Goal: Transaction & Acquisition: Purchase product/service

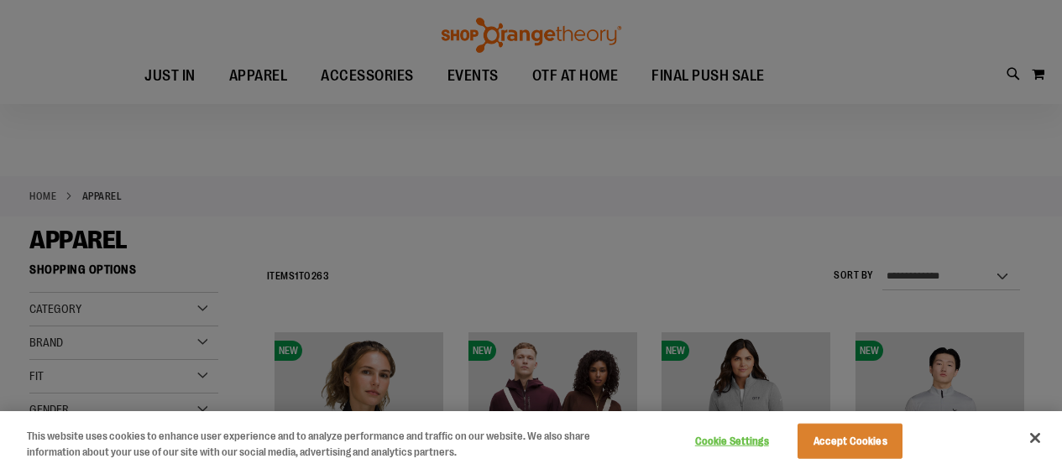
scroll to position [83, 0]
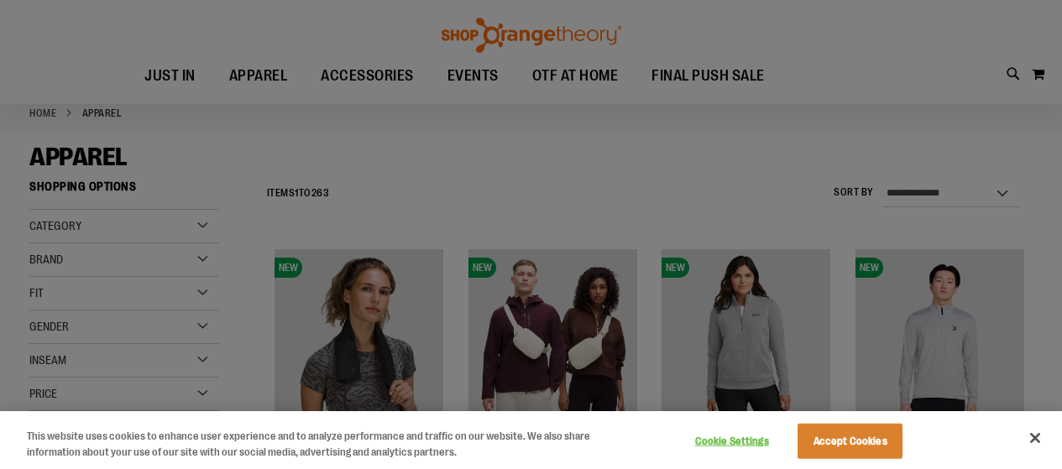
type input "**********"
click at [865, 452] on button "Accept Cookies" at bounding box center [849, 441] width 105 height 35
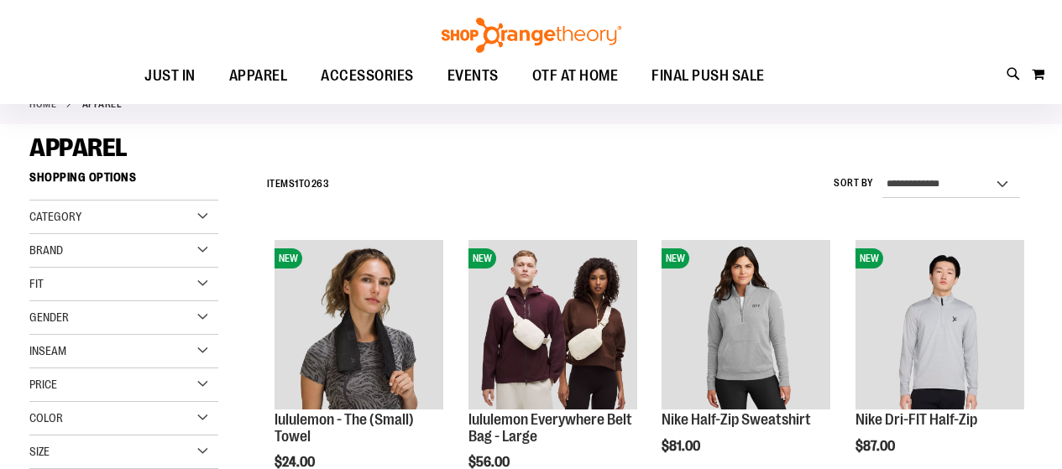
scroll to position [167, 0]
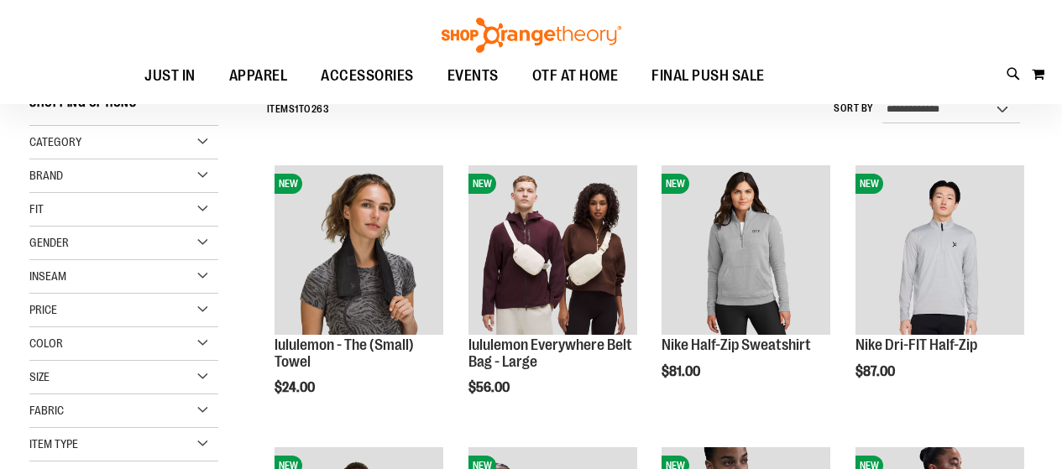
click at [188, 334] on div "Color" at bounding box center [123, 344] width 189 height 34
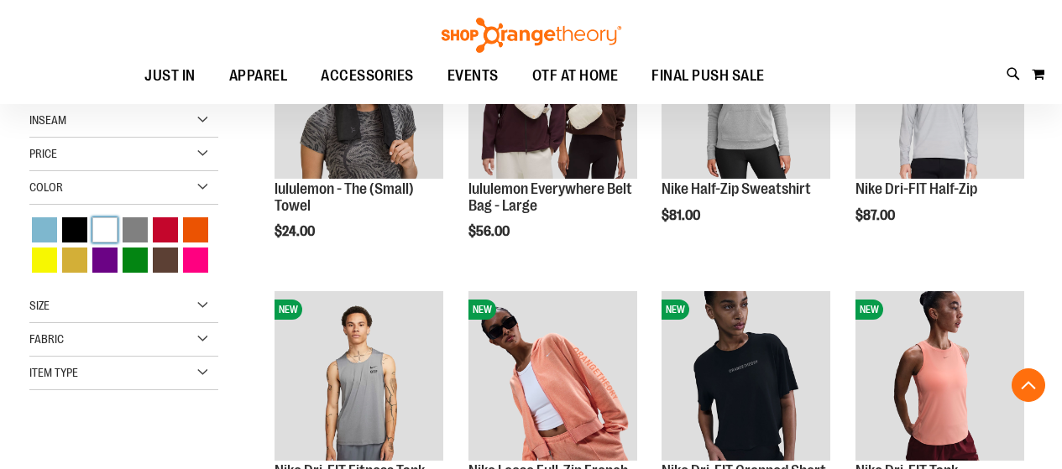
scroll to position [251, 0]
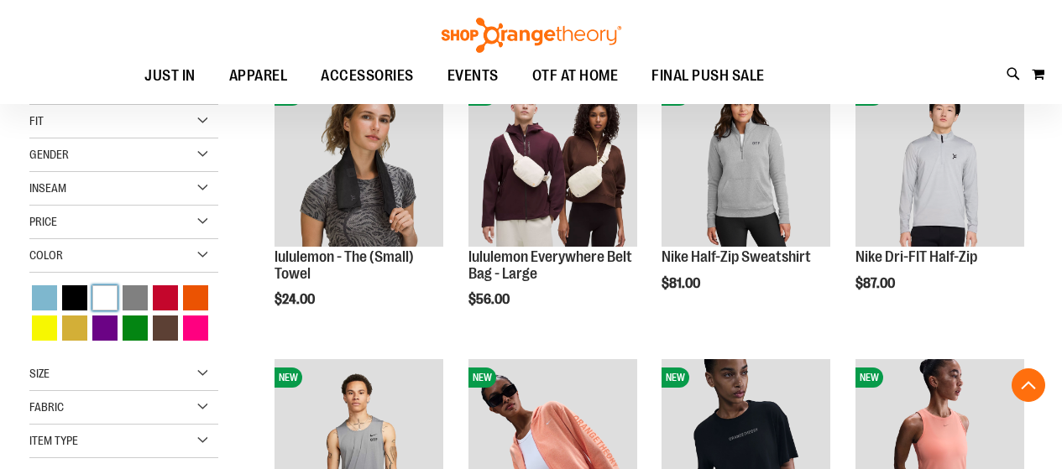
scroll to position [256, 0]
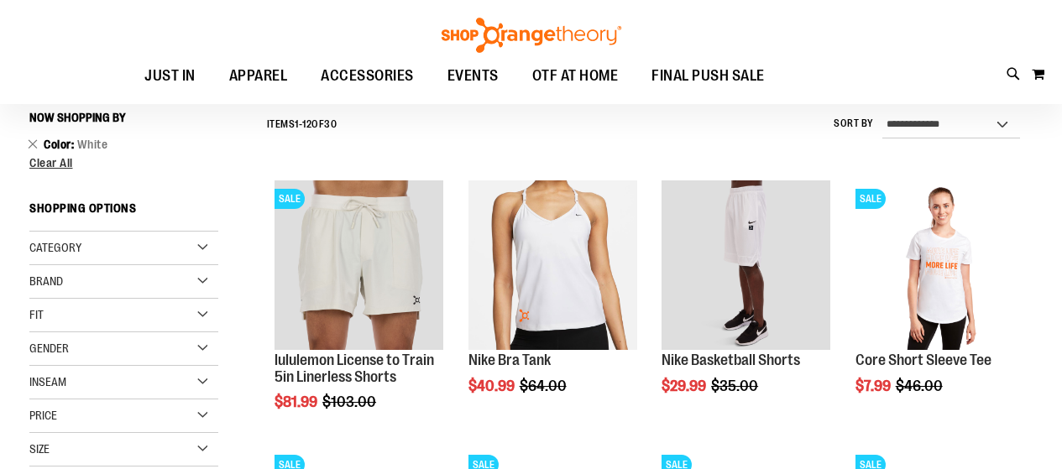
scroll to position [88, 0]
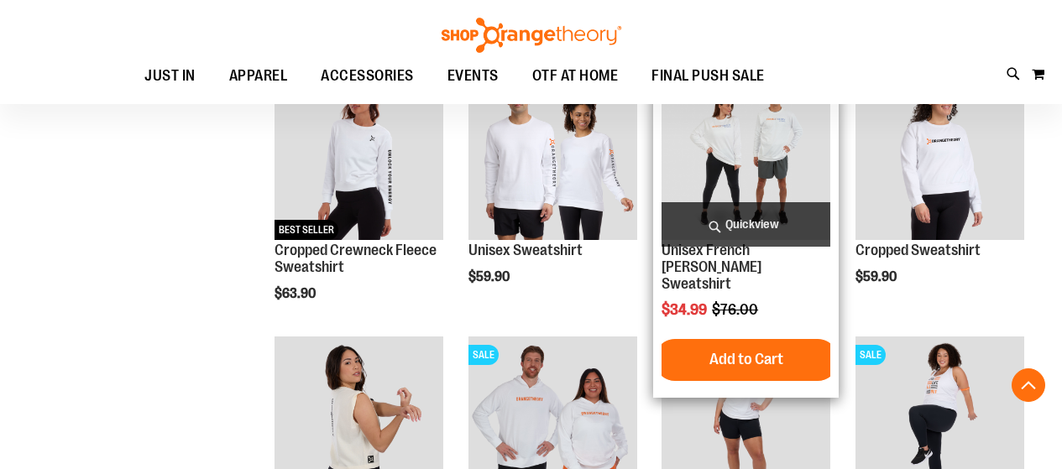
scroll to position [1347, 0]
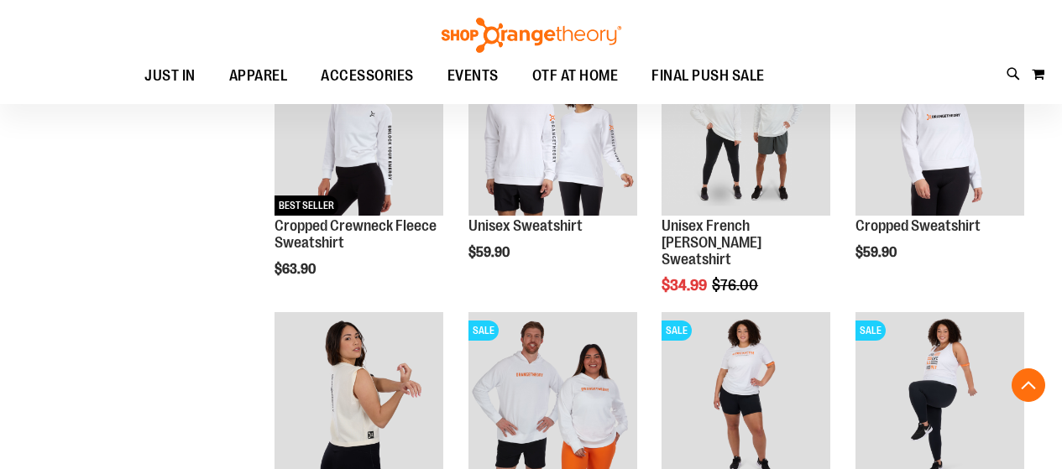
scroll to position [1263, 0]
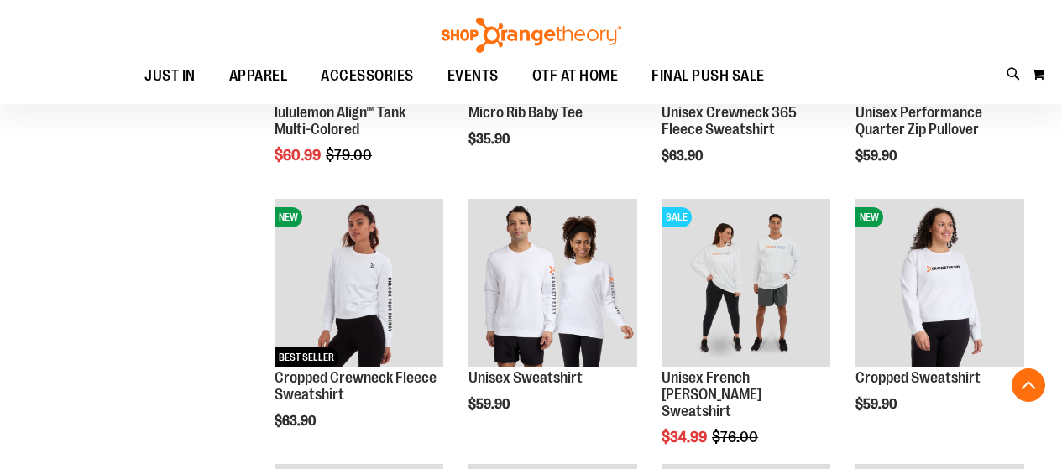
scroll to position [1179, 0]
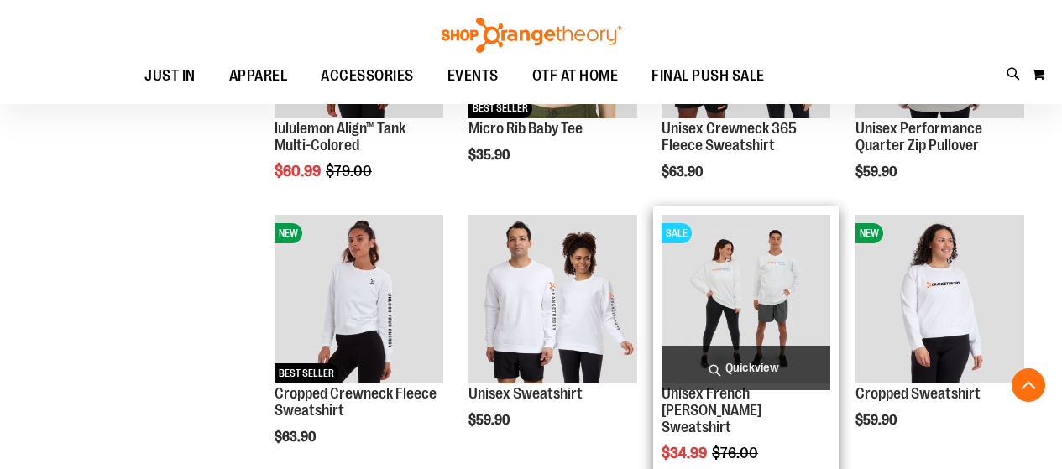
click at [730, 271] on img "product" at bounding box center [745, 299] width 169 height 169
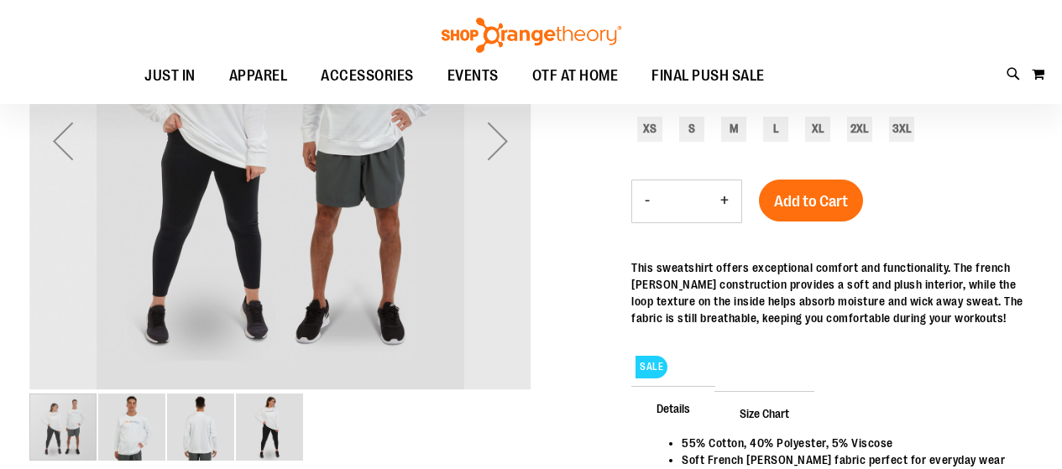
scroll to position [167, 0]
type input "**********"
click at [657, 123] on div "XS" at bounding box center [649, 130] width 25 height 25
type input "***"
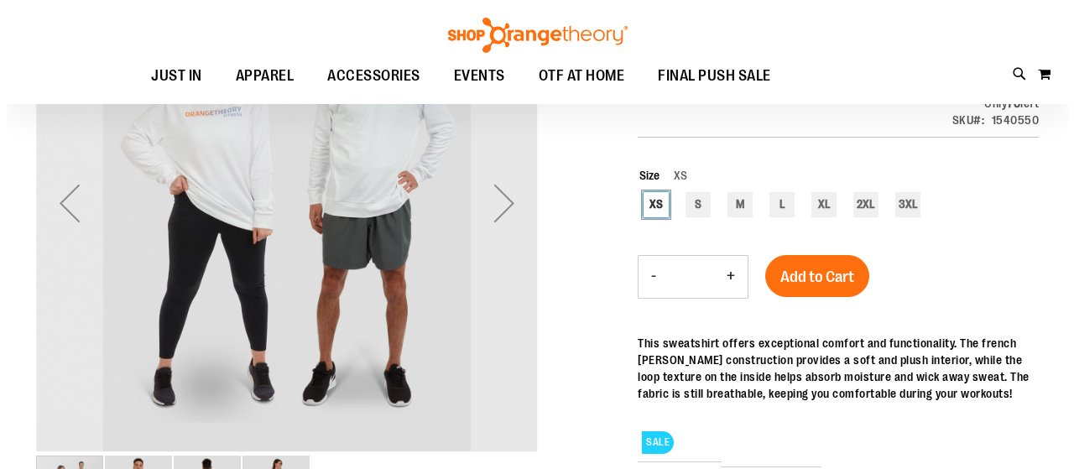
scroll to position [165, 0]
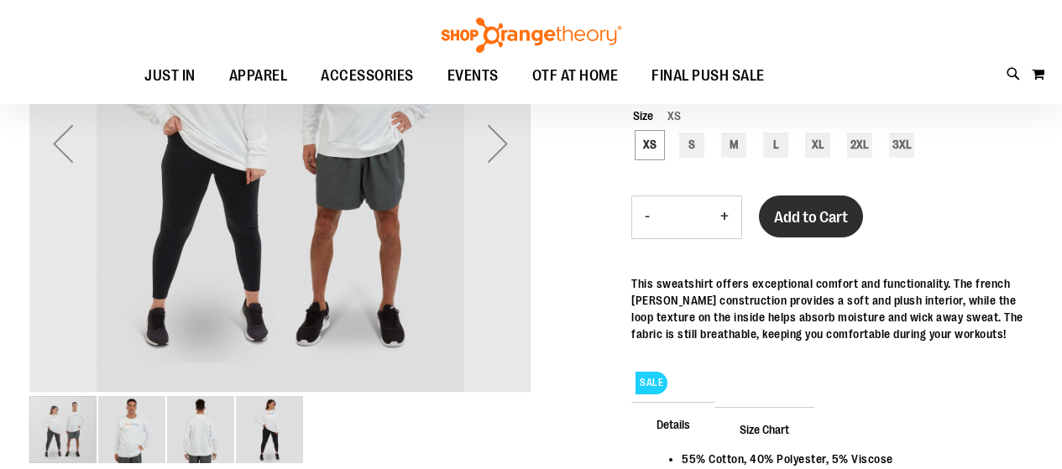
click at [802, 219] on span "Add to Cart" at bounding box center [811, 217] width 74 height 18
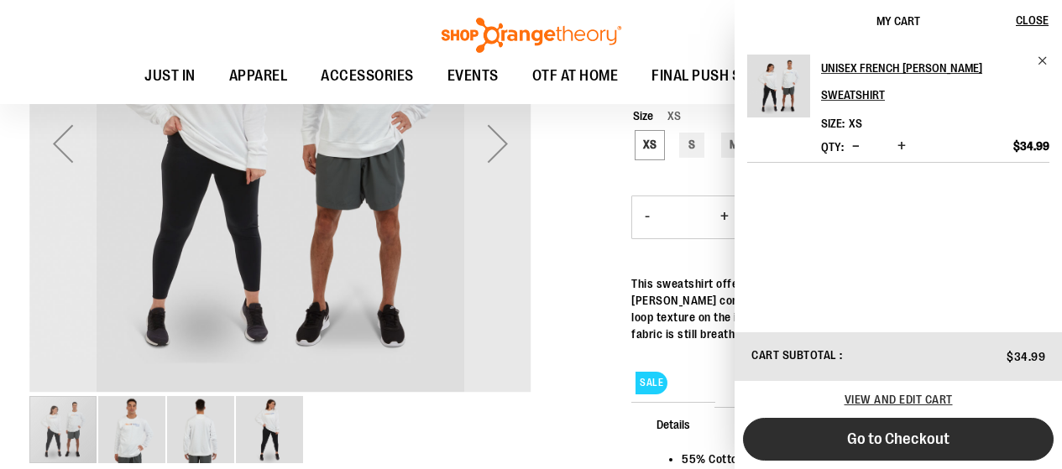
click at [847, 433] on span "Go to Checkout" at bounding box center [898, 439] width 102 height 18
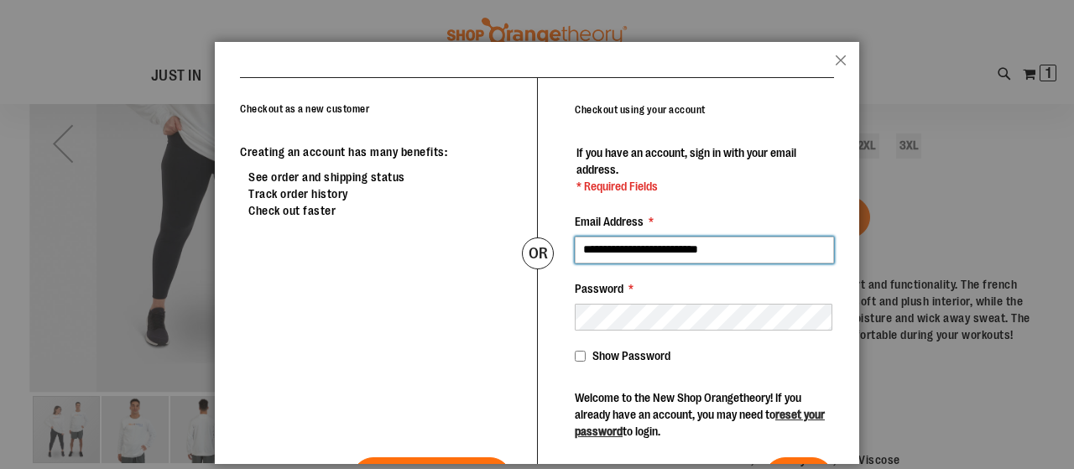
scroll to position [59, 0]
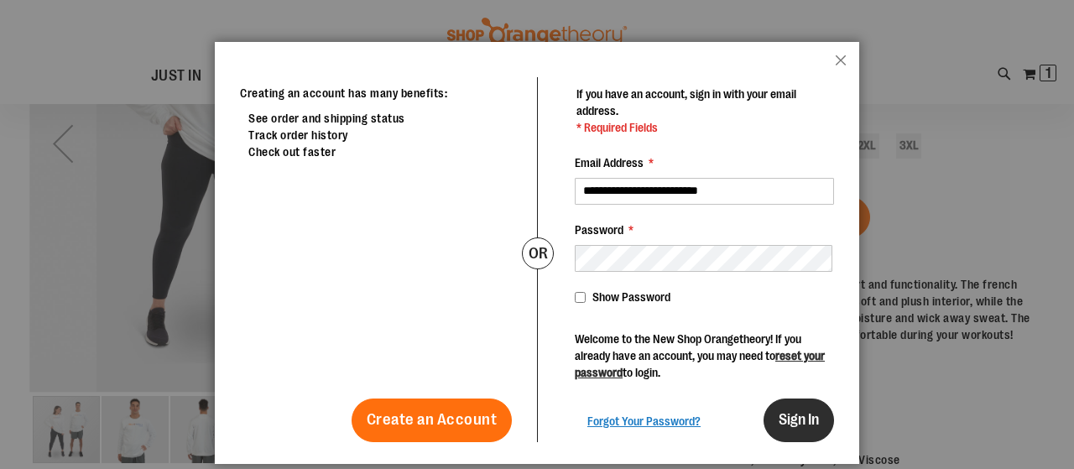
click at [778, 403] on button "Sign In" at bounding box center [799, 421] width 71 height 44
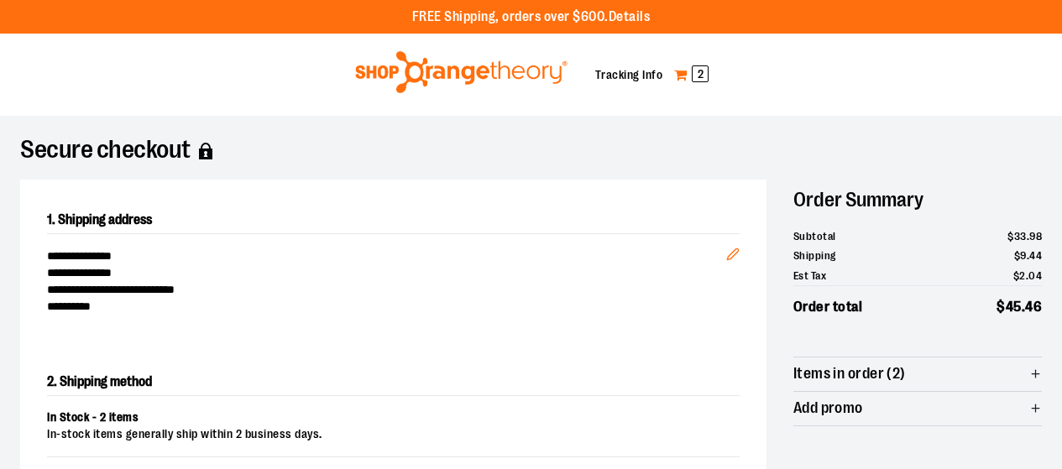
click at [693, 71] on link "My Cart 2" at bounding box center [691, 74] width 36 height 27
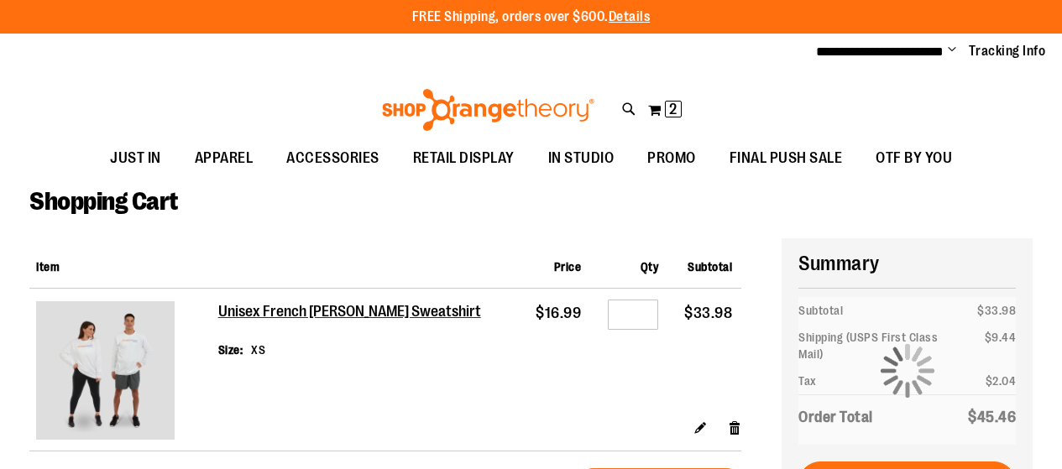
type input "**********"
click at [632, 313] on input "*" at bounding box center [633, 315] width 50 height 30
click at [642, 313] on input "*" at bounding box center [633, 315] width 50 height 30
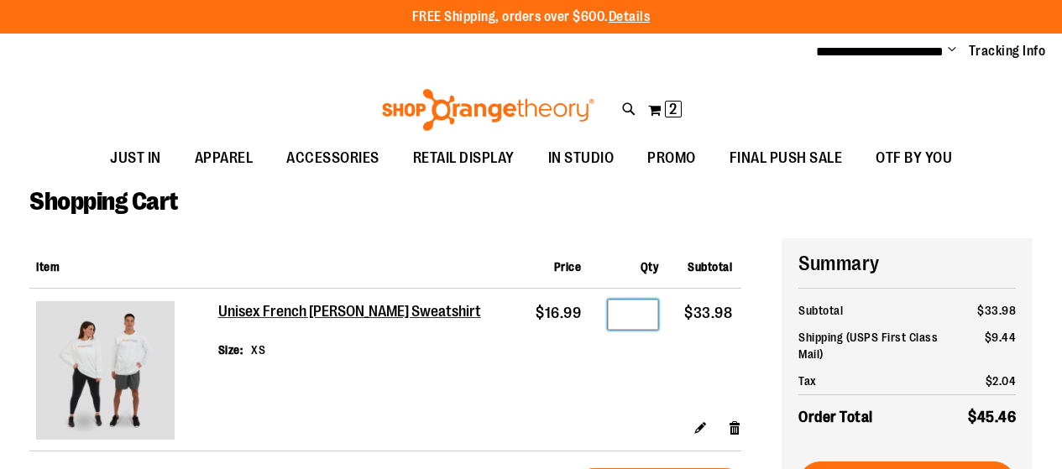
type input "*"
click at [616, 388] on td "Qty *" at bounding box center [628, 354] width 77 height 130
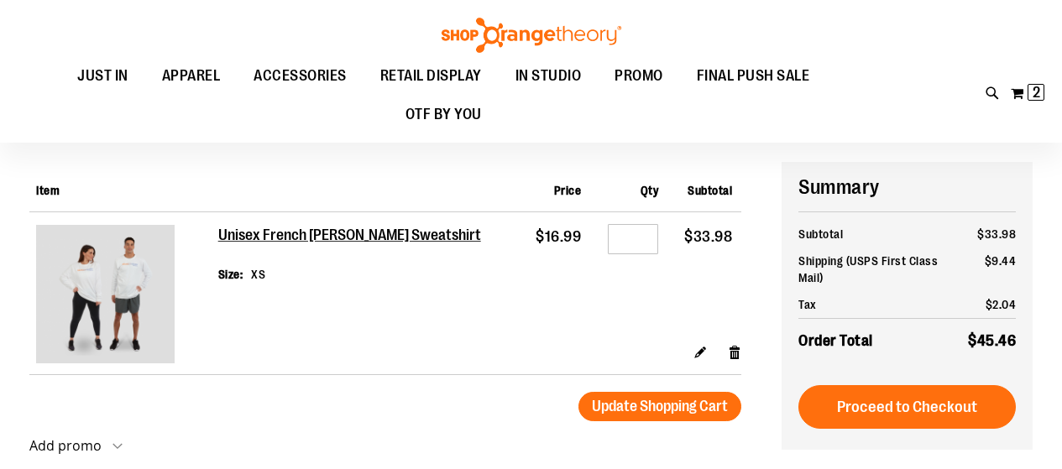
scroll to position [83, 0]
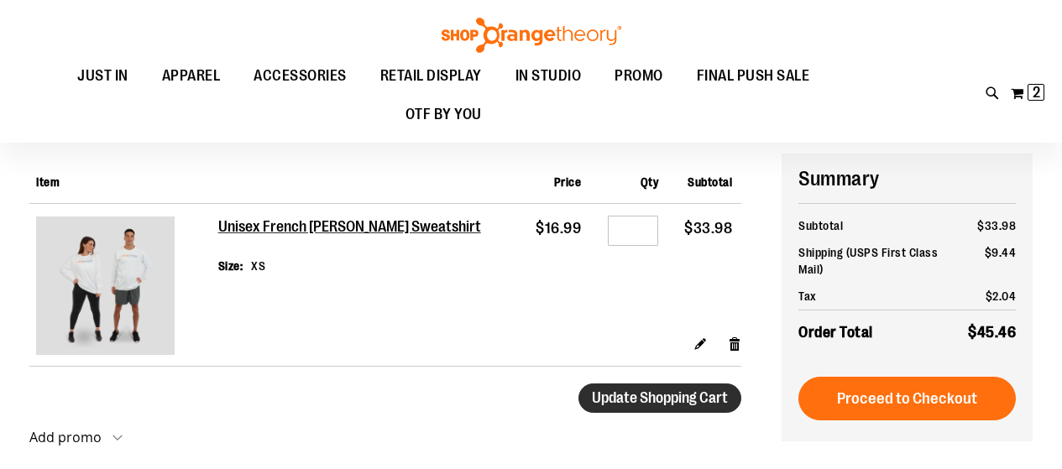
click at [673, 399] on span "Update Shopping Cart" at bounding box center [660, 397] width 136 height 17
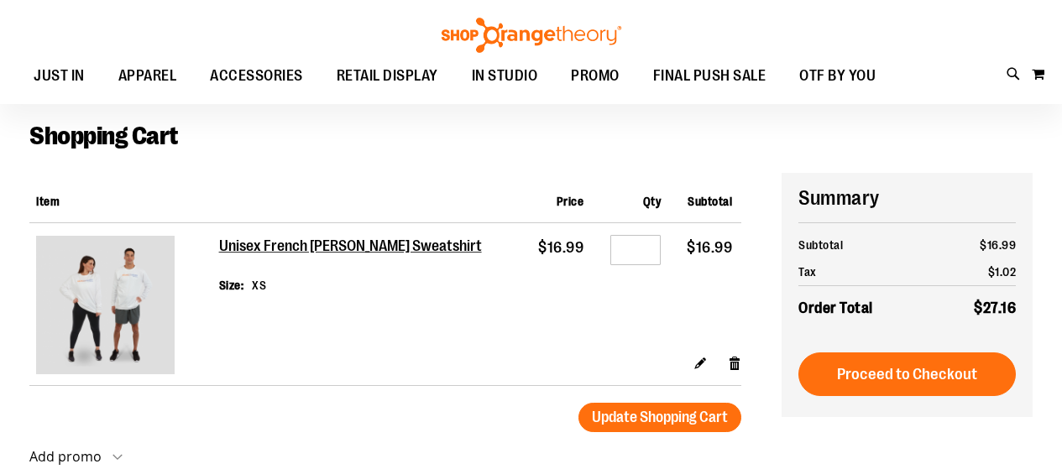
scroll to position [83, 0]
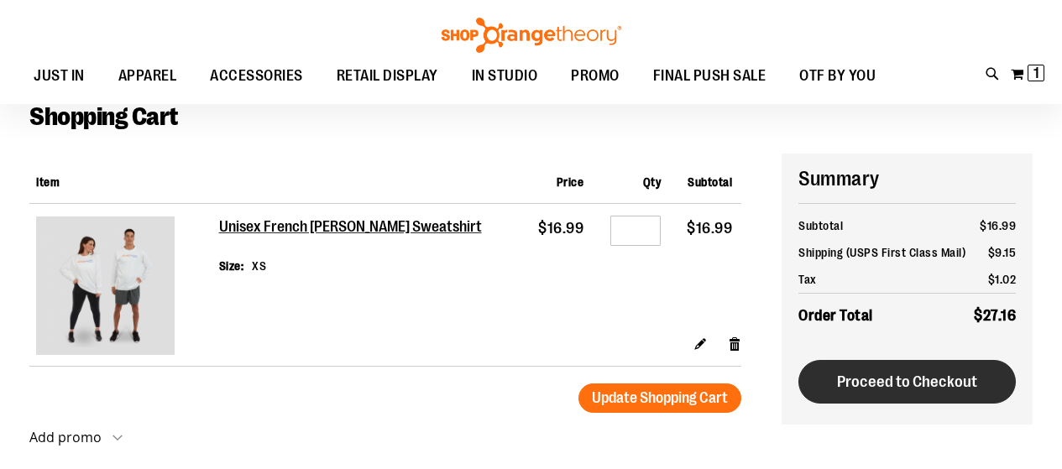
type input "**********"
click at [921, 391] on span "Proceed to Checkout" at bounding box center [907, 382] width 140 height 18
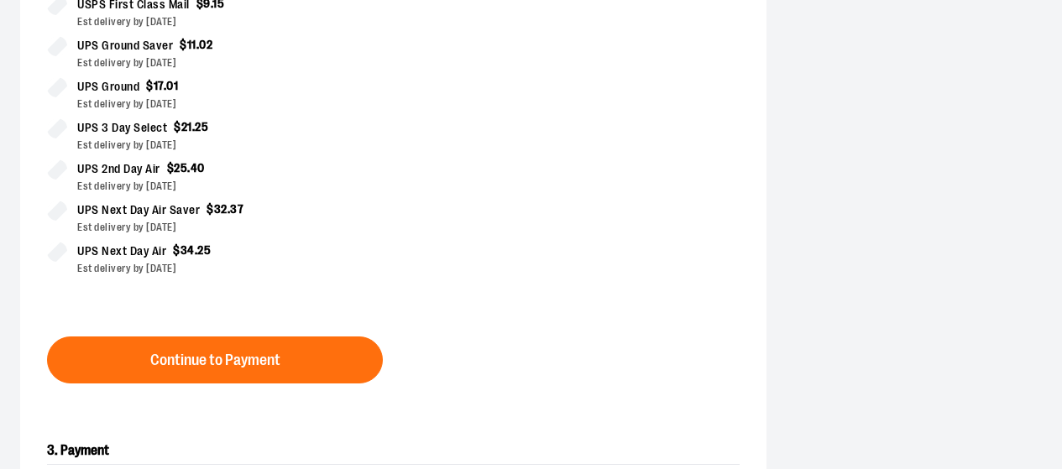
scroll to position [504, 0]
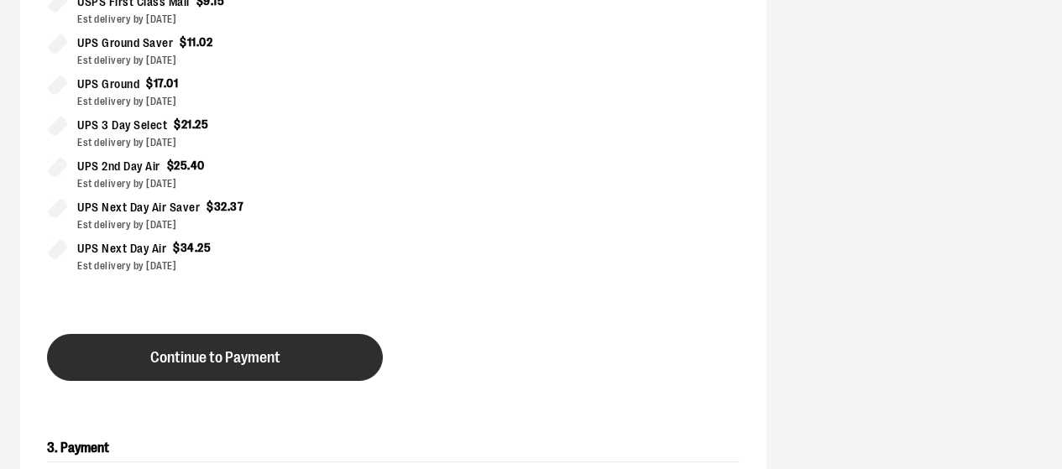
click at [324, 348] on button "Continue to Payment" at bounding box center [215, 357] width 336 height 47
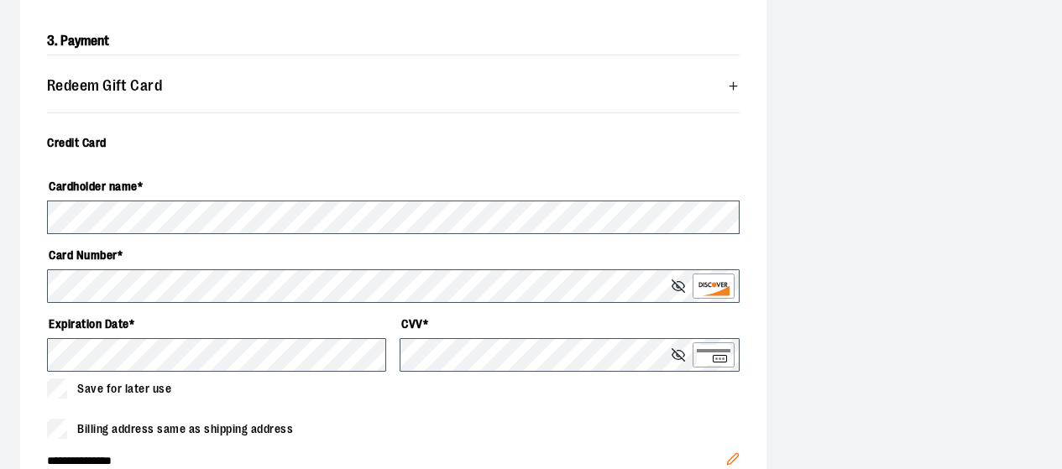
click at [433, 417] on div "Cardholder name * Card Number * Expiration Date * CVV * Save for later use" at bounding box center [393, 285] width 692 height 267
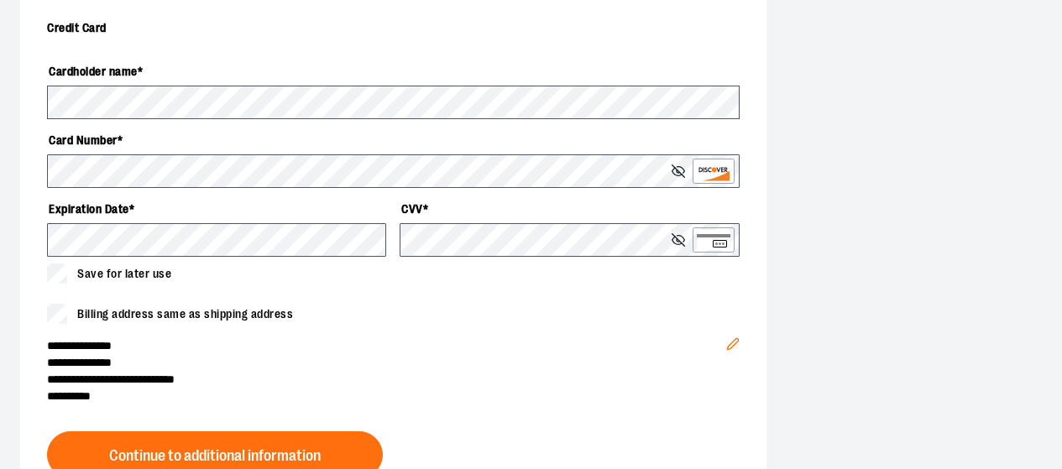
scroll to position [671, 0]
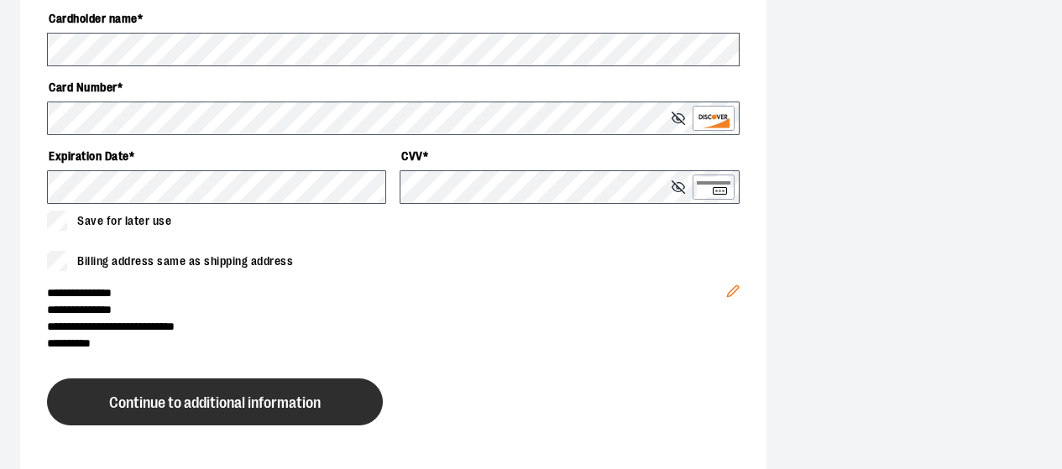
click at [314, 406] on span "Continue to additional information" at bounding box center [215, 403] width 212 height 16
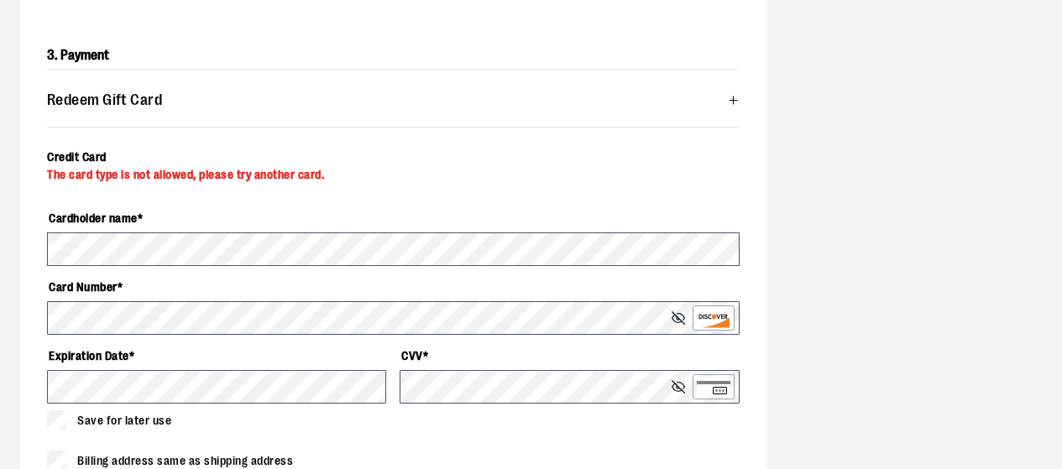
scroll to position [522, 0]
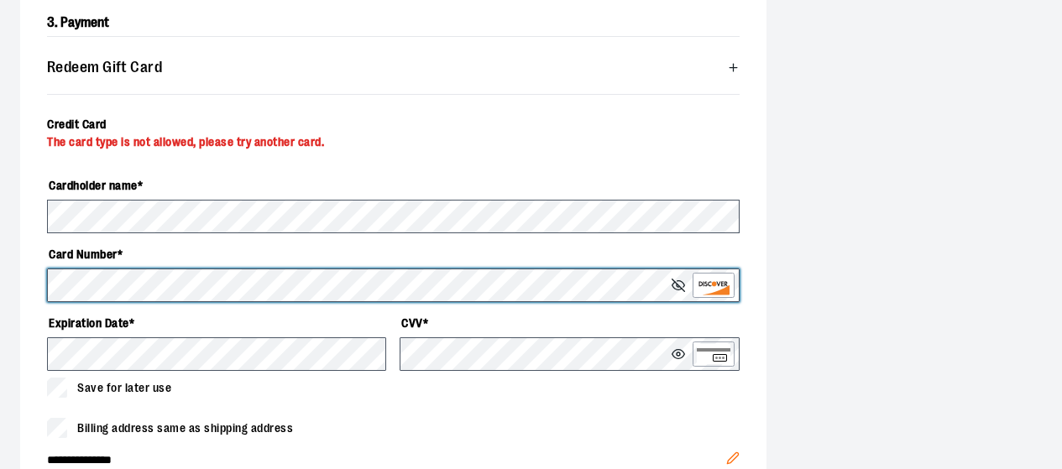
click at [0, 222] on div "**********" at bounding box center [531, 167] width 1062 height 1147
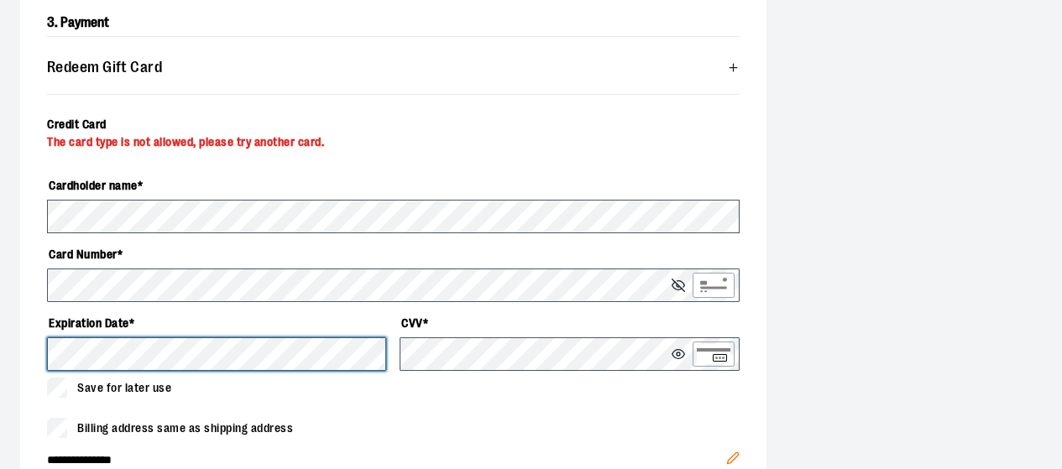
click at [0, 299] on div "**********" at bounding box center [531, 167] width 1062 height 1147
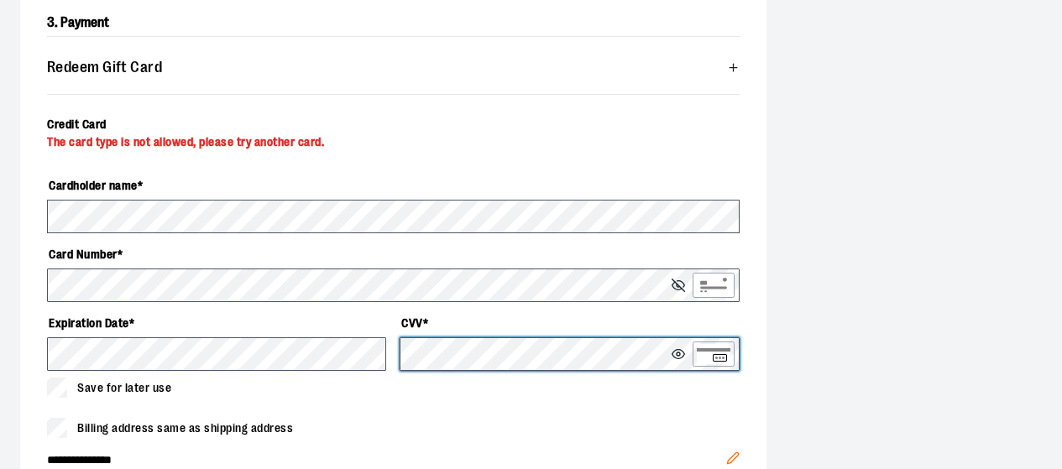
click at [337, 327] on div "Cardholder name * Card Number * Expiration Date * CVV * Save for later use" at bounding box center [393, 284] width 692 height 227
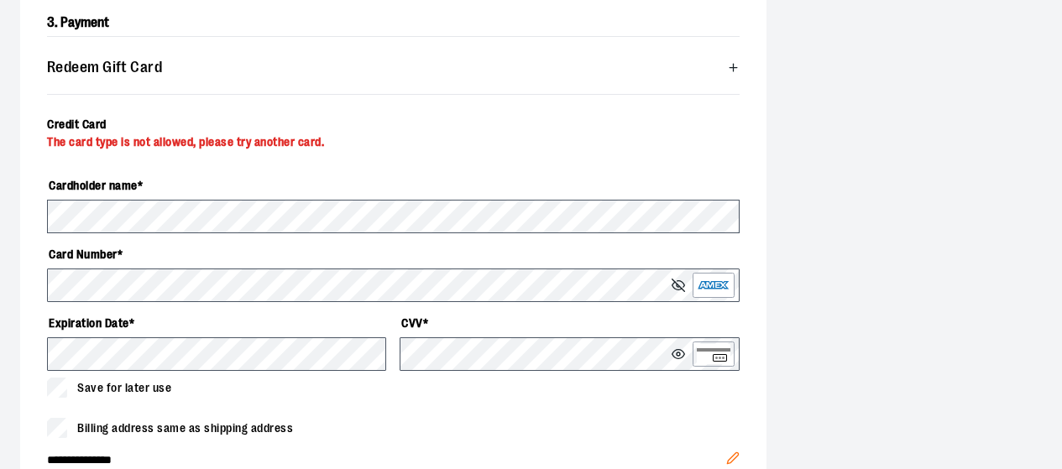
click at [415, 397] on div "Cardholder name * Card Number * Expiration Date * CVV * Save for later use" at bounding box center [393, 284] width 692 height 267
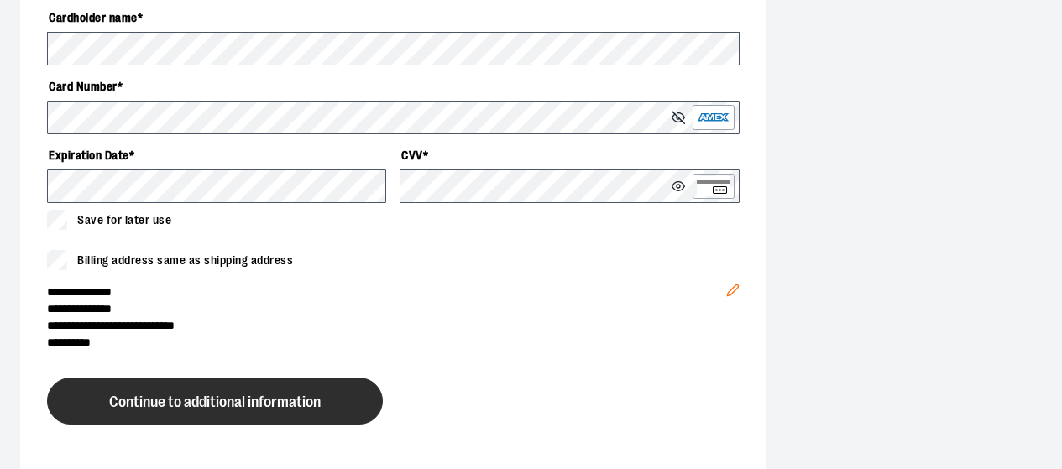
click at [305, 382] on button "Continue to additional information" at bounding box center [215, 401] width 336 height 47
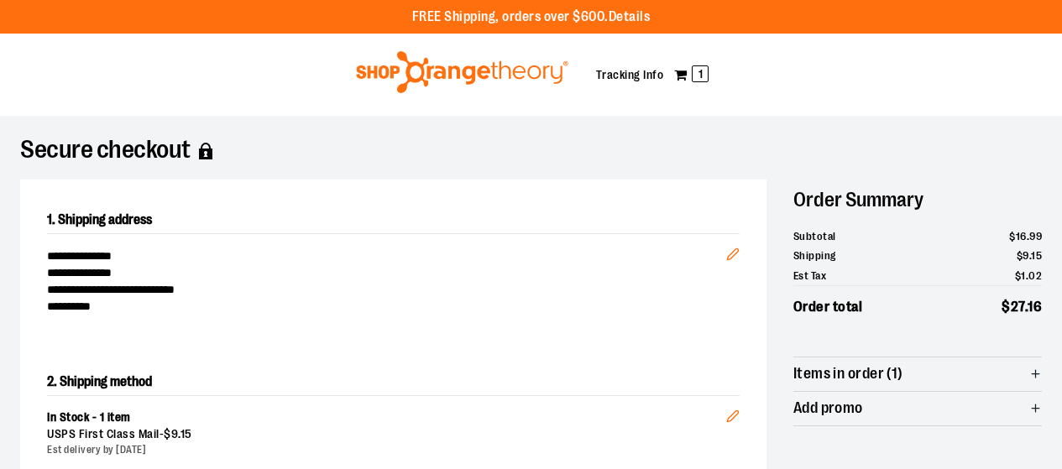
scroll to position [671, 0]
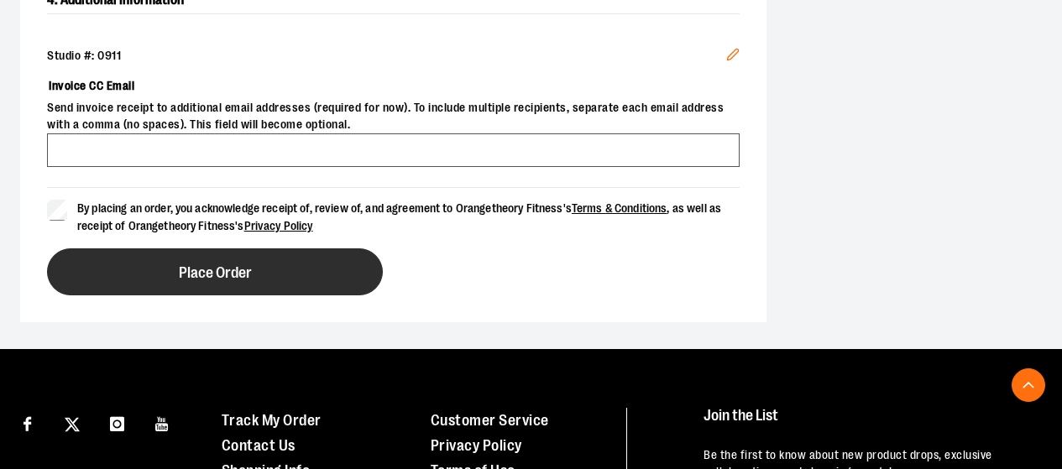
click at [340, 285] on button "Place Order" at bounding box center [215, 271] width 336 height 47
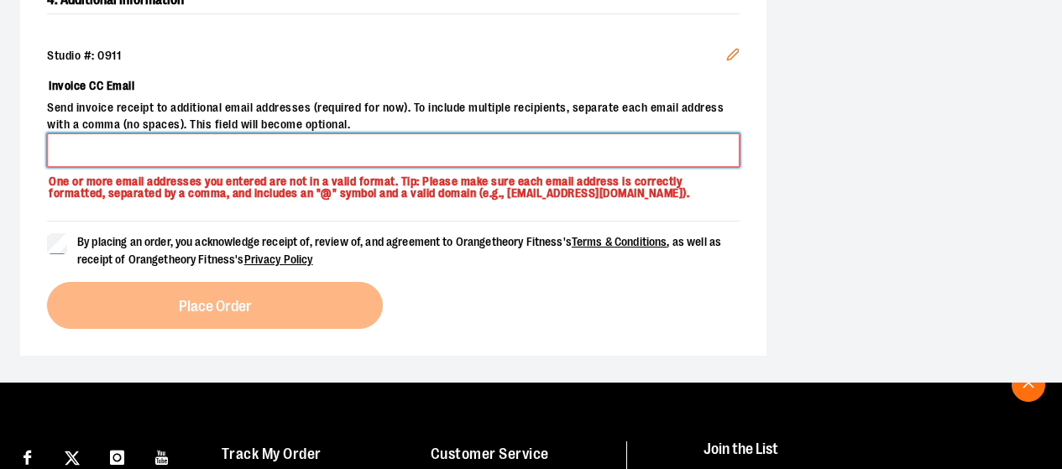
click at [368, 142] on input "Invoice CC Email" at bounding box center [393, 150] width 692 height 34
type input "**********"
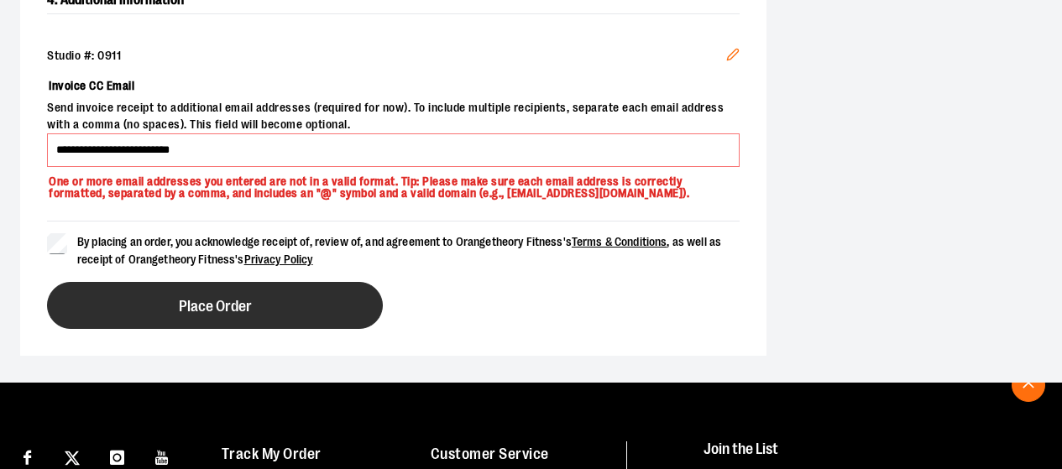
click at [106, 312] on button "Place Order" at bounding box center [215, 305] width 336 height 47
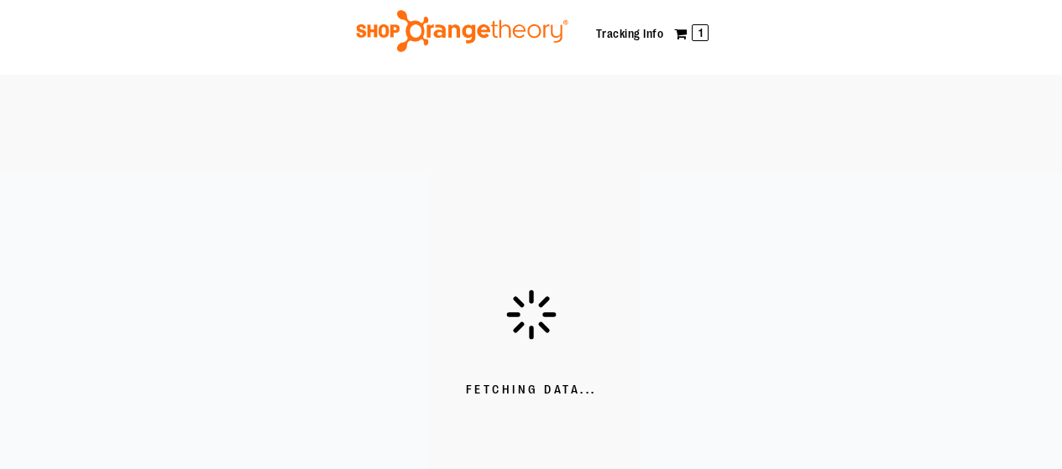
scroll to position [0, 0]
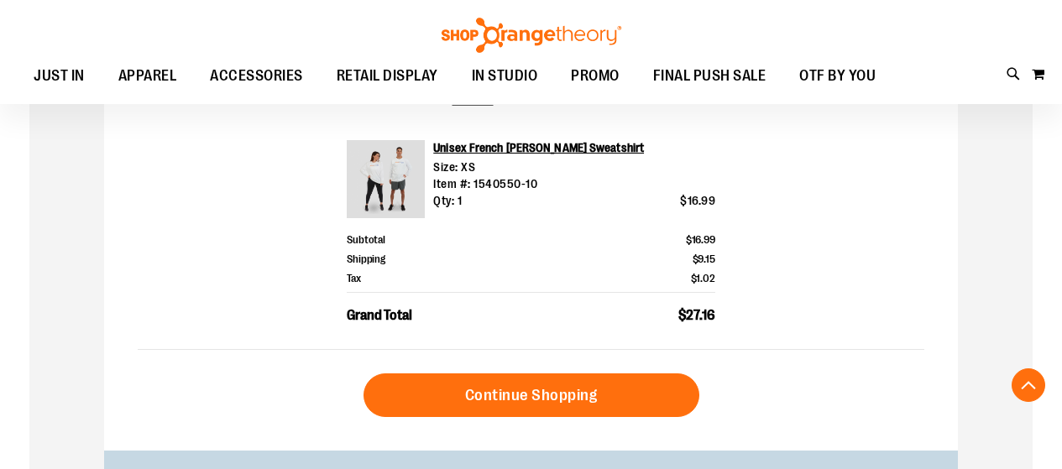
scroll to position [419, 0]
